Goal: Find specific page/section: Locate a particular part of the current website

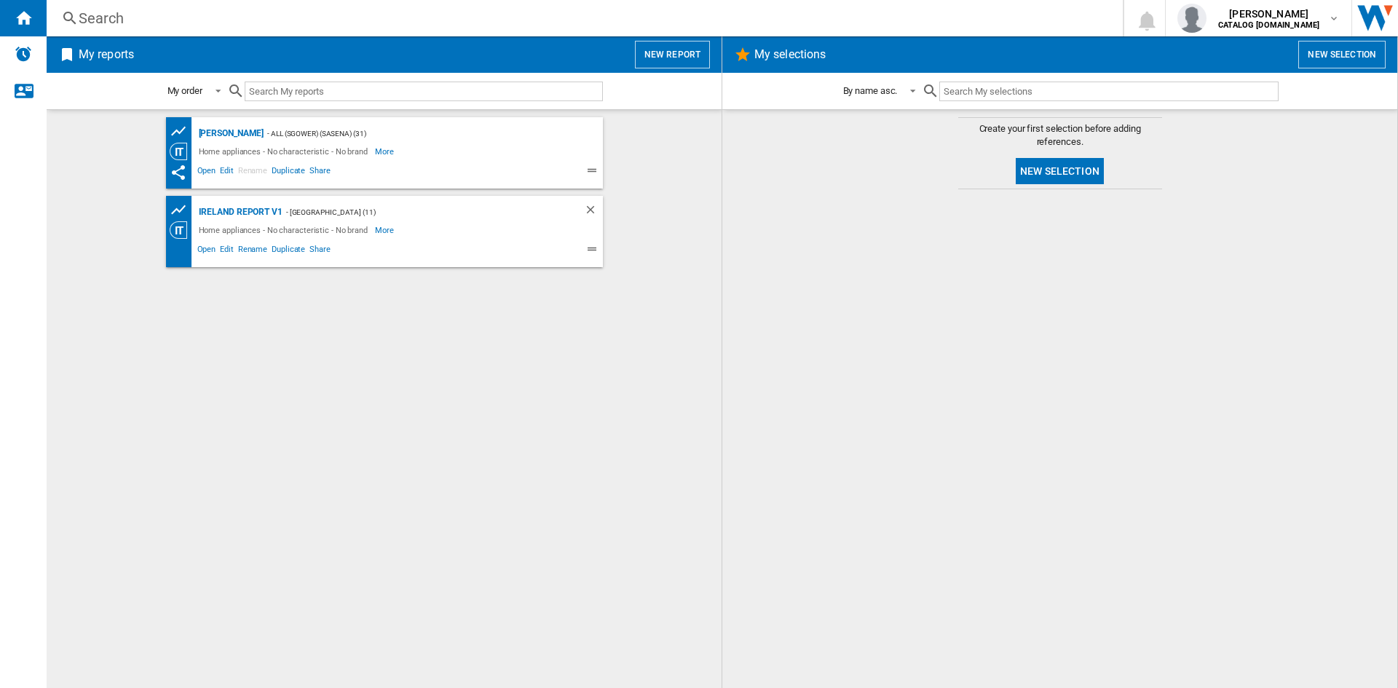
click at [91, 22] on div "Search" at bounding box center [582, 18] width 1007 height 20
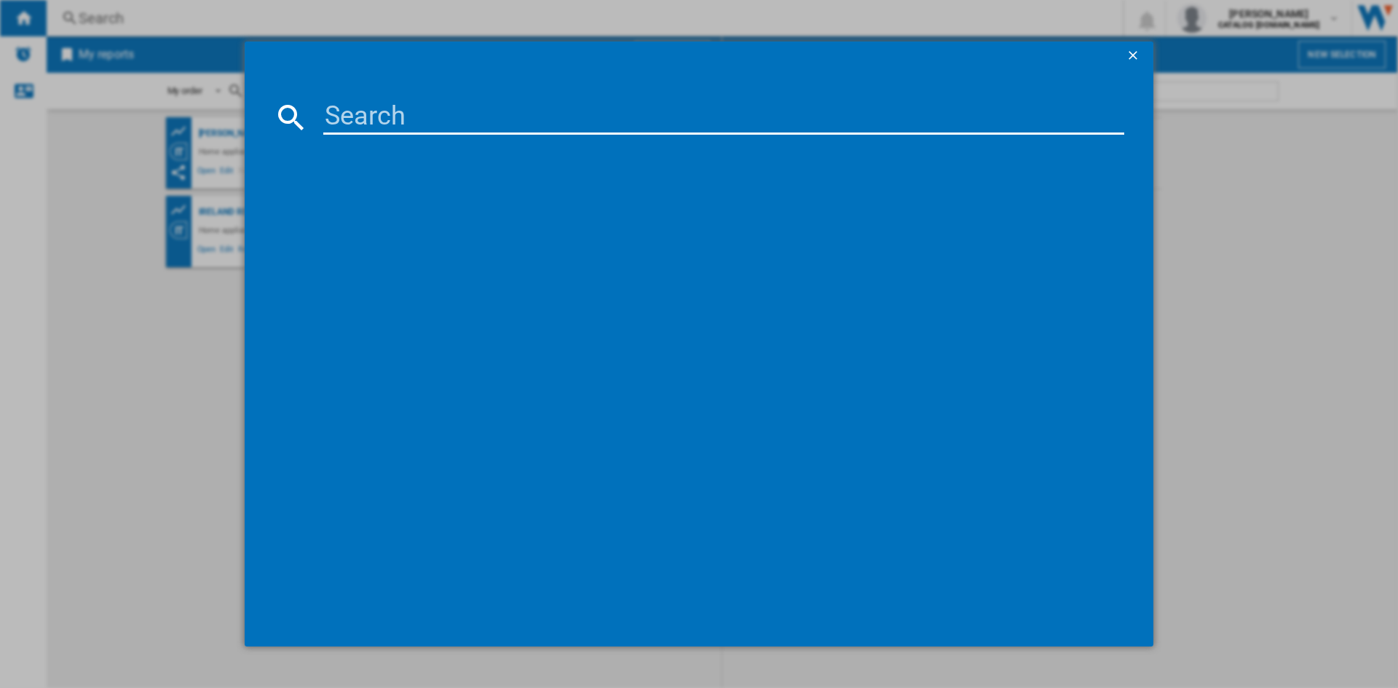
click at [395, 111] on input at bounding box center [723, 117] width 801 height 35
paste input "WTIK74122"
type input "WTIK74122"
click at [385, 205] on div "BEKO WTIK74122 WHITE" at bounding box center [709, 212] width 787 height 15
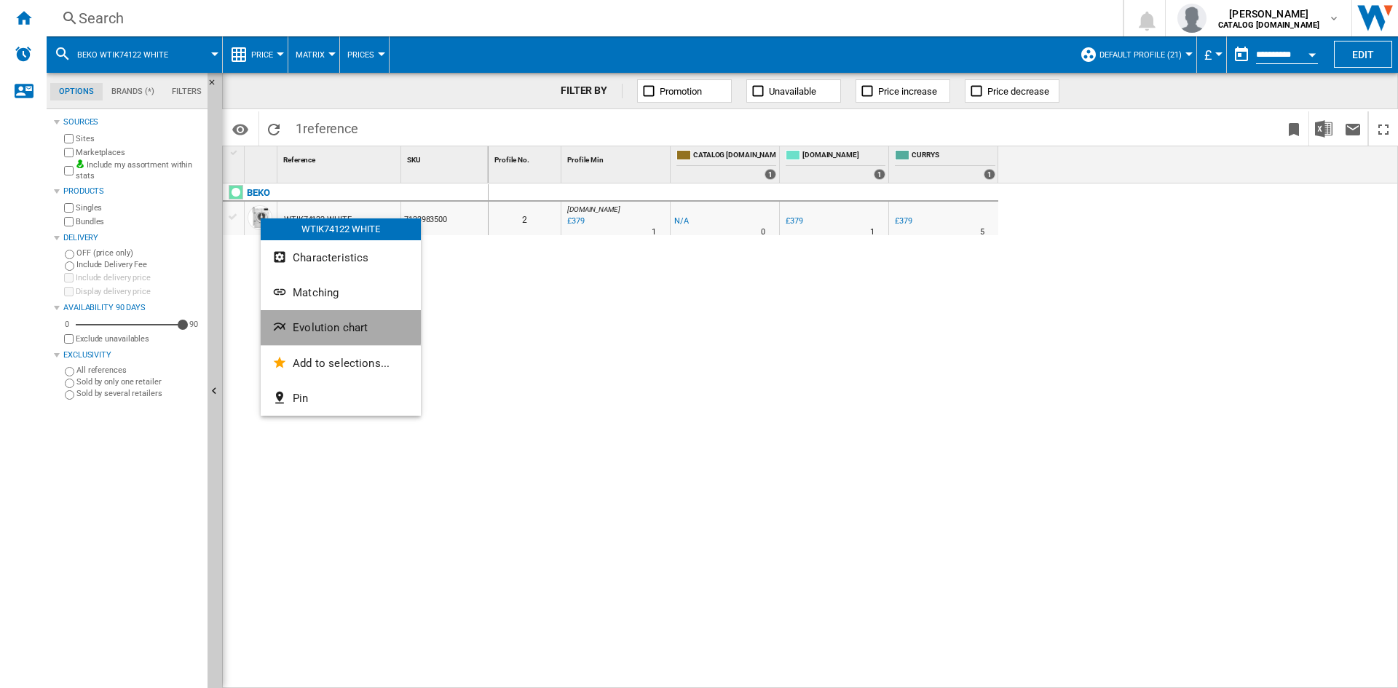
click at [328, 323] on span "Evolution chart" at bounding box center [330, 327] width 75 height 13
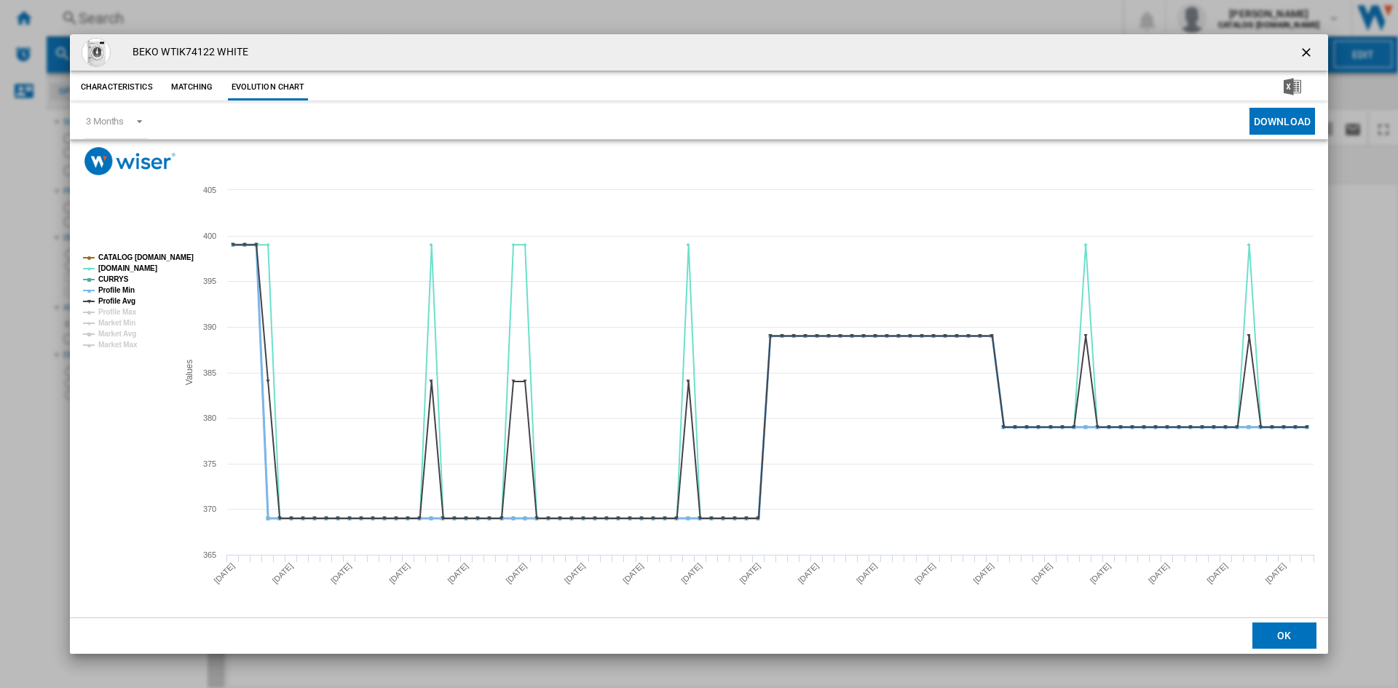
click at [112, 292] on tspan "Profile Min" at bounding box center [116, 290] width 36 height 8
click at [111, 301] on tspan "Profile Avg" at bounding box center [116, 301] width 37 height 8
